Goal: Task Accomplishment & Management: Use online tool/utility

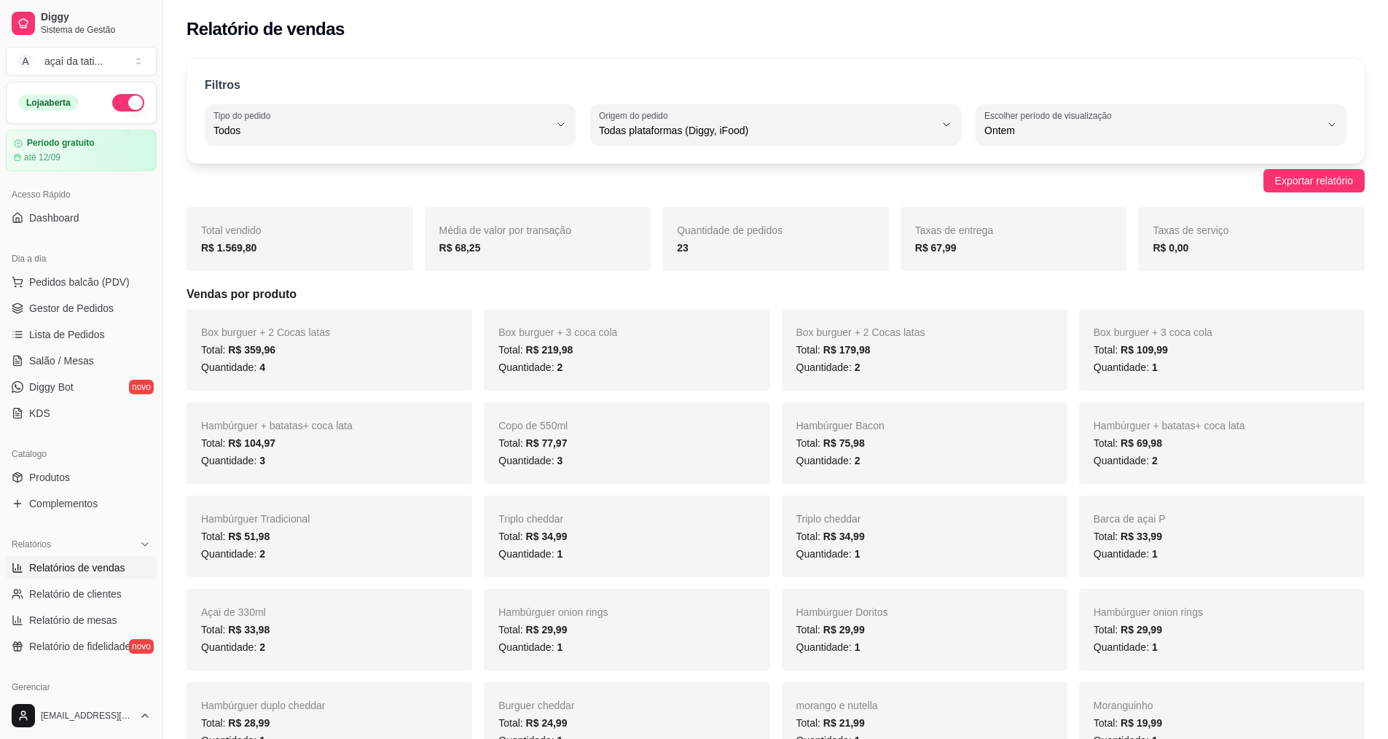
select select "ALL"
select select "1"
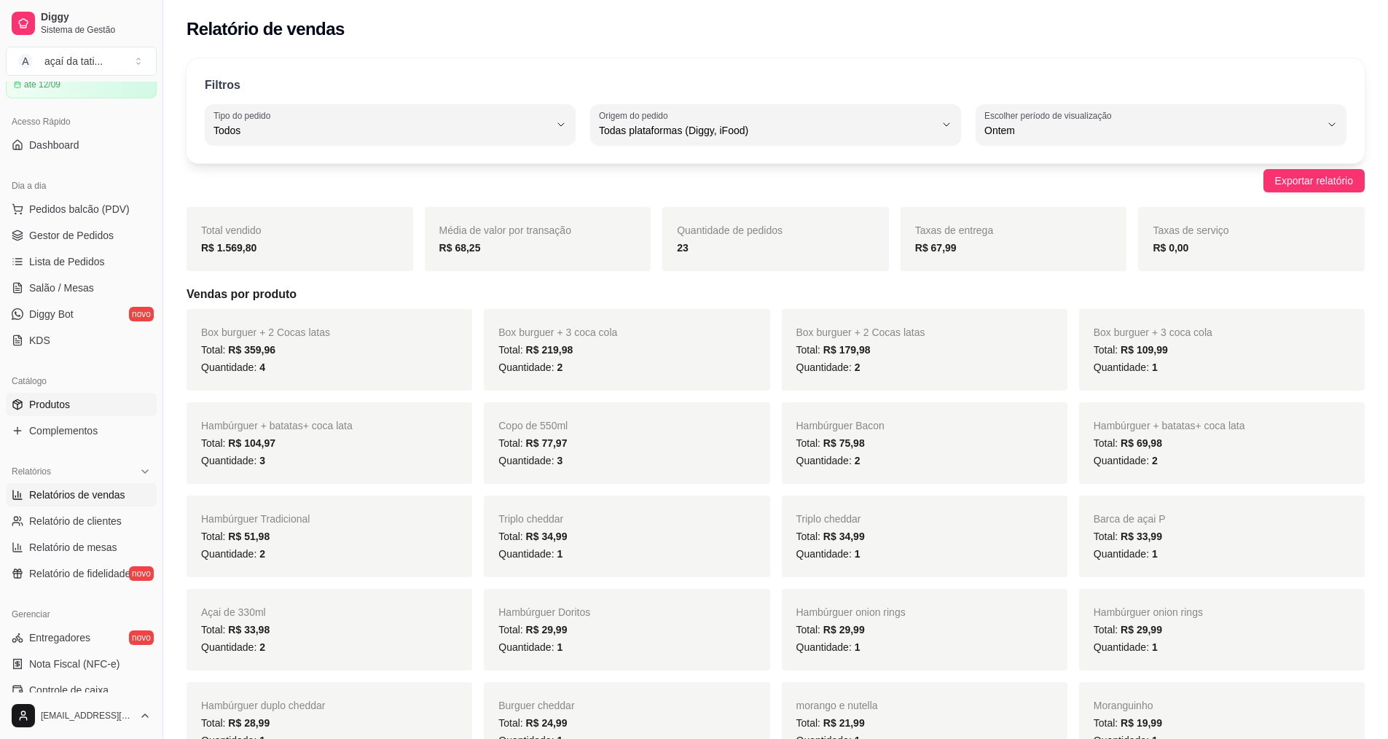
click at [87, 401] on link "Produtos" at bounding box center [81, 404] width 151 height 23
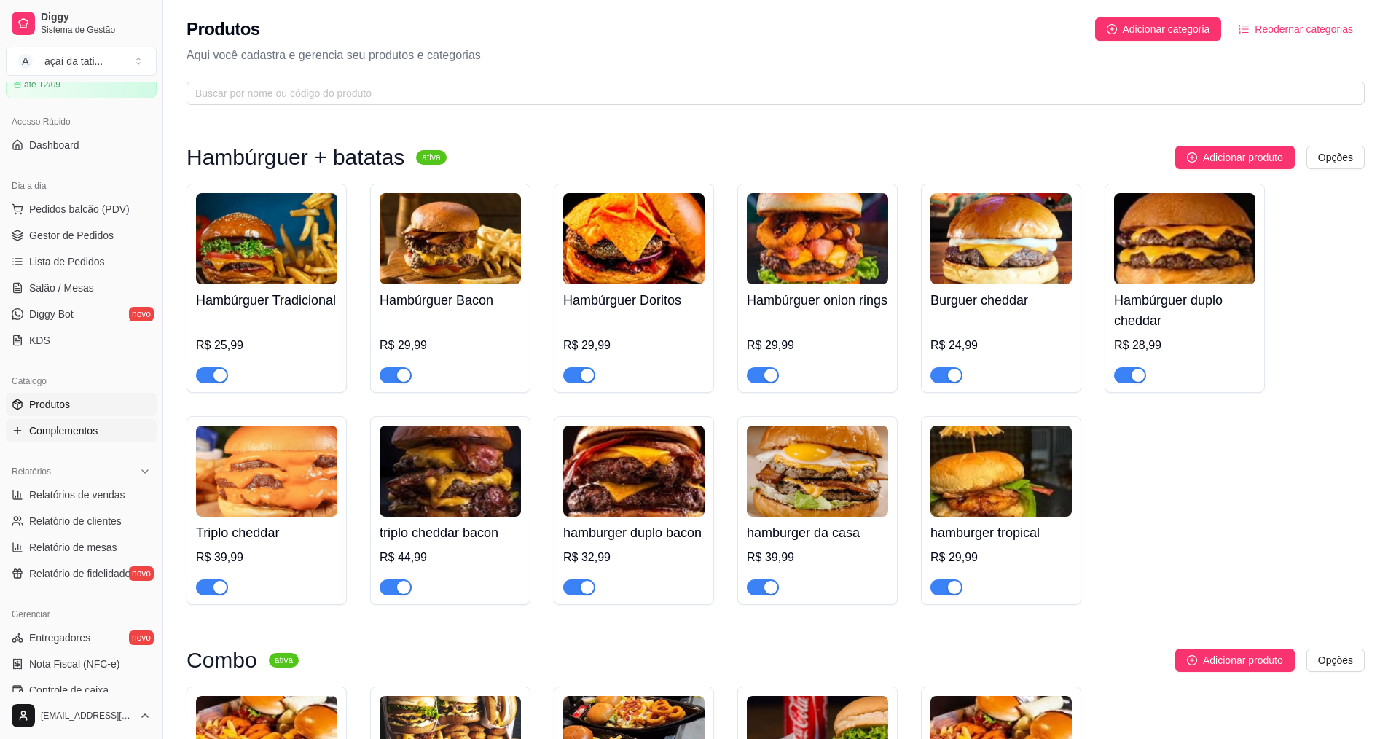
click at [77, 425] on span "Complementos" at bounding box center [63, 430] width 68 height 15
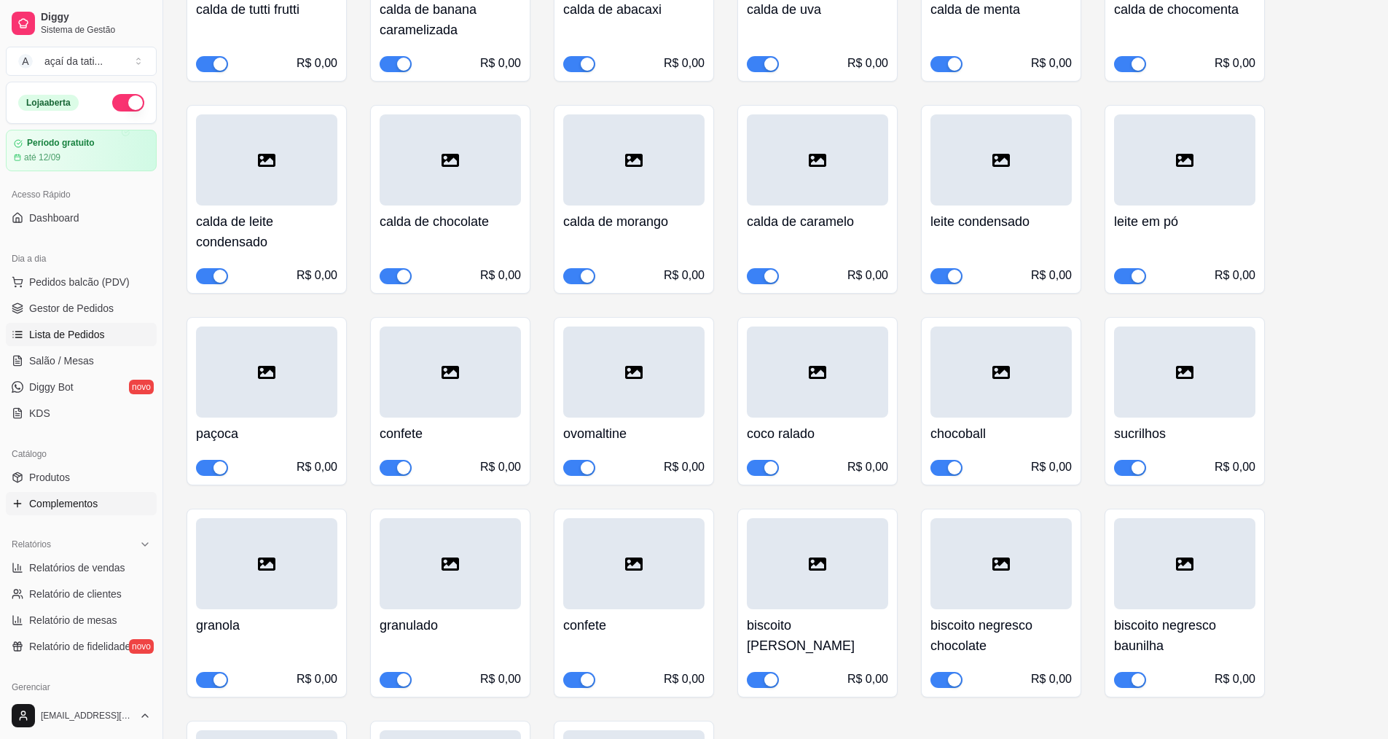
scroll to position [3424, 0]
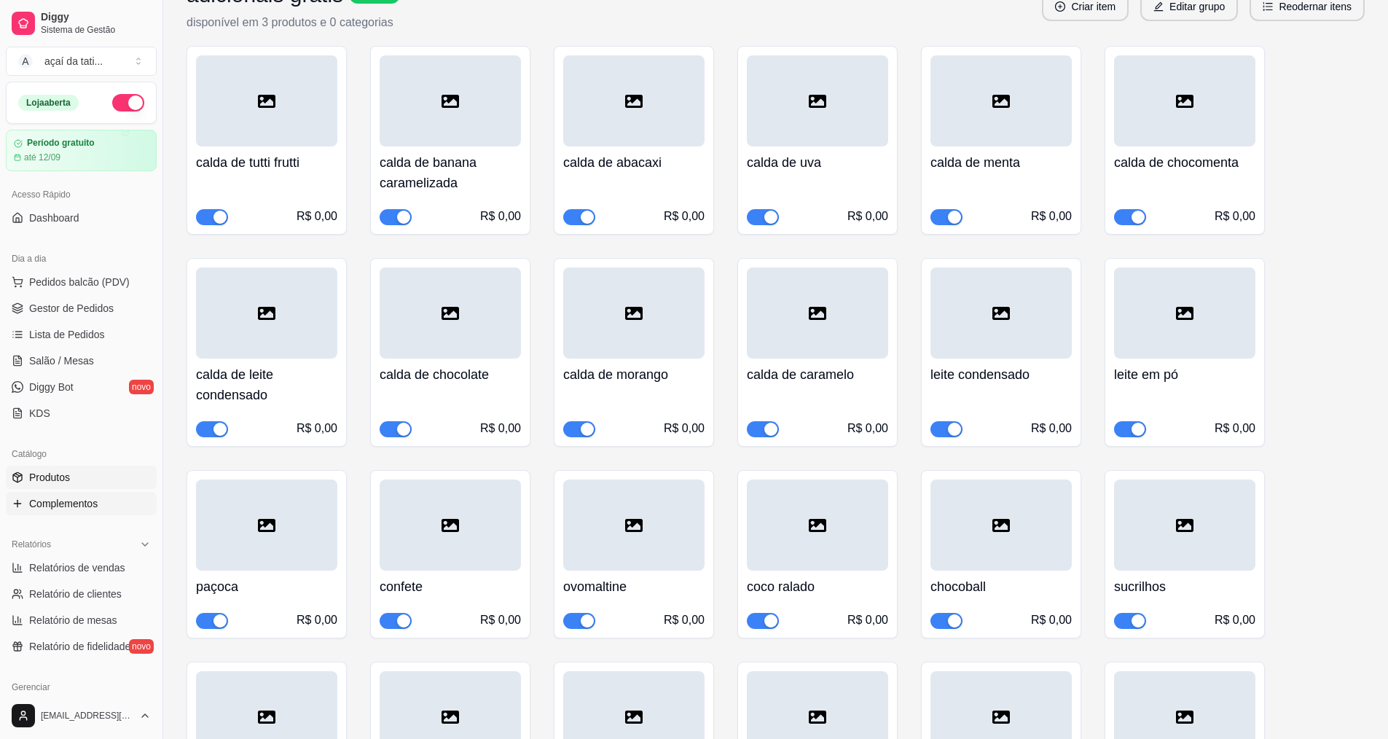
click at [80, 476] on link "Produtos" at bounding box center [81, 476] width 151 height 23
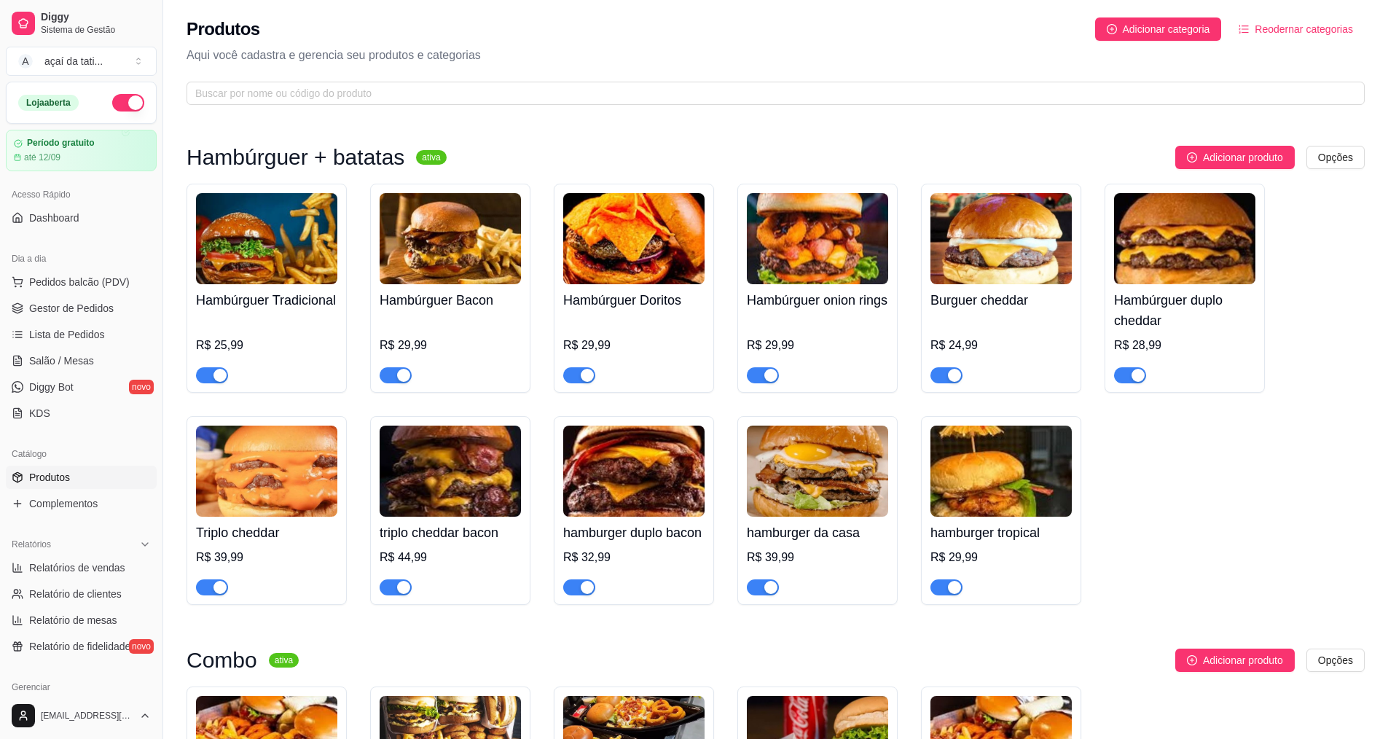
click at [298, 310] on h4 "Hambúrguer Tradicional" at bounding box center [266, 300] width 141 height 20
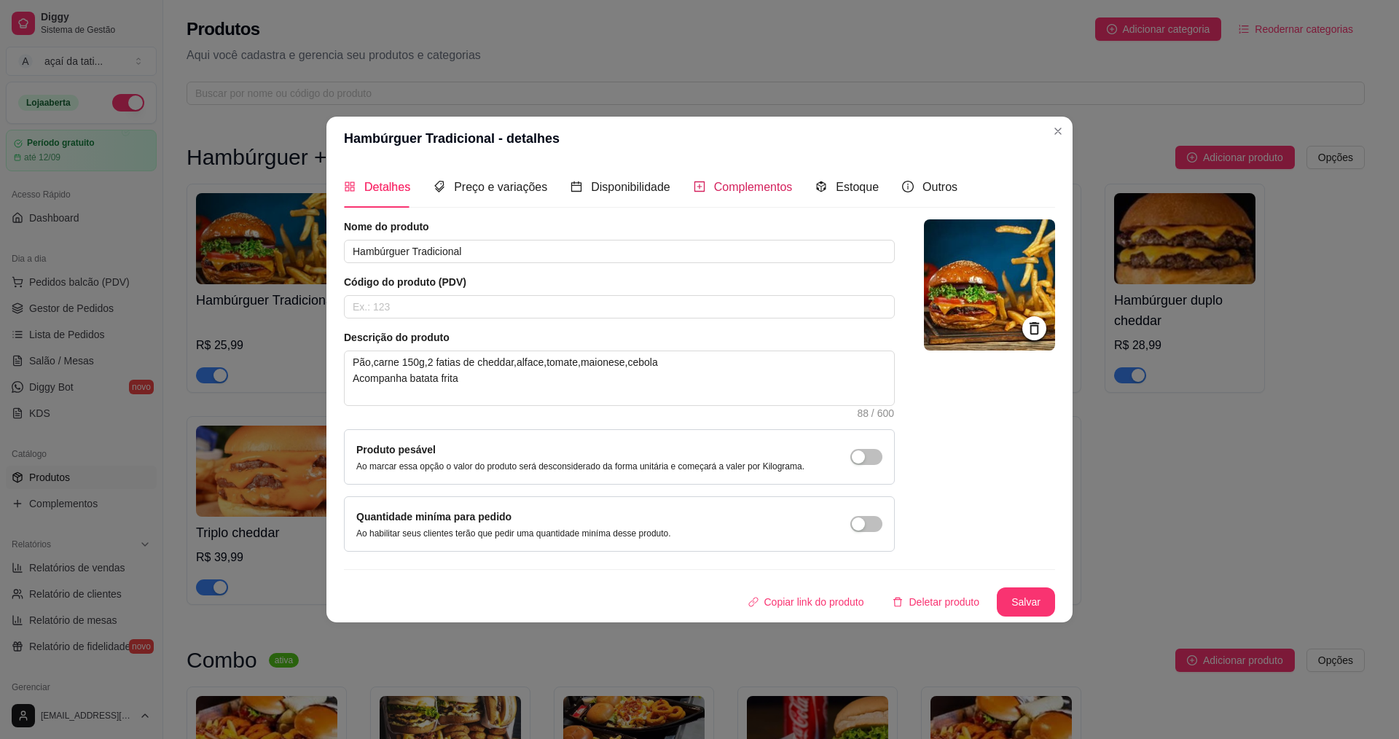
click at [723, 182] on span "Complementos" at bounding box center [753, 187] width 79 height 12
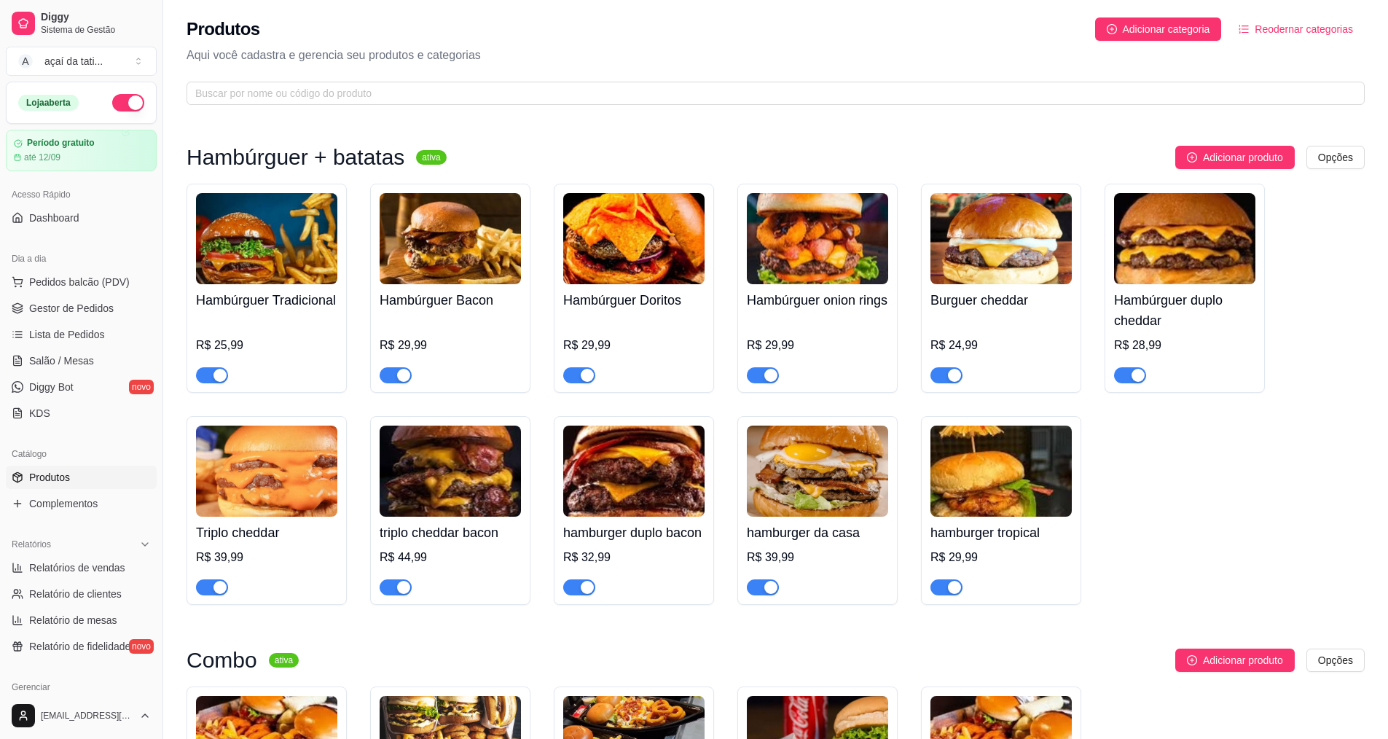
click at [1189, 482] on div "Hambúrguer Tradicional R$ 25,99 Hambúrguer Bacon R$ 29,99 Hambúrguer Doritos R$…" at bounding box center [775, 394] width 1178 height 421
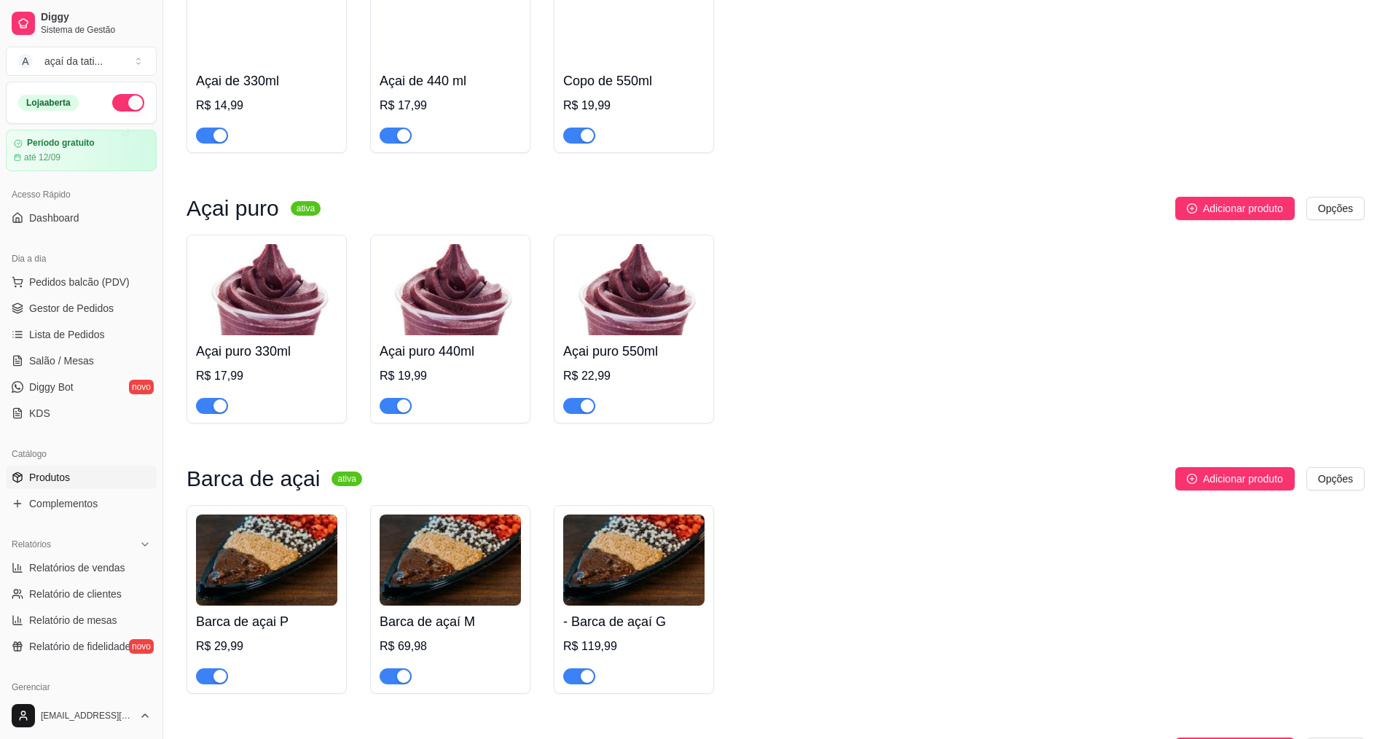
scroll to position [2040, 0]
